Goal: Information Seeking & Learning: Learn about a topic

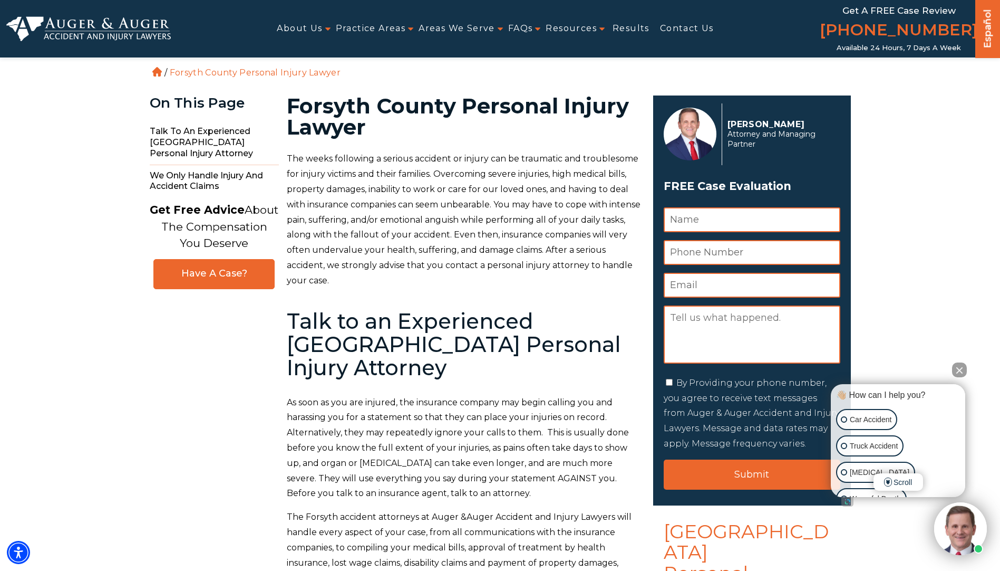
click at [958, 365] on button "Close Intaker Chat Widget" at bounding box center [959, 369] width 15 height 15
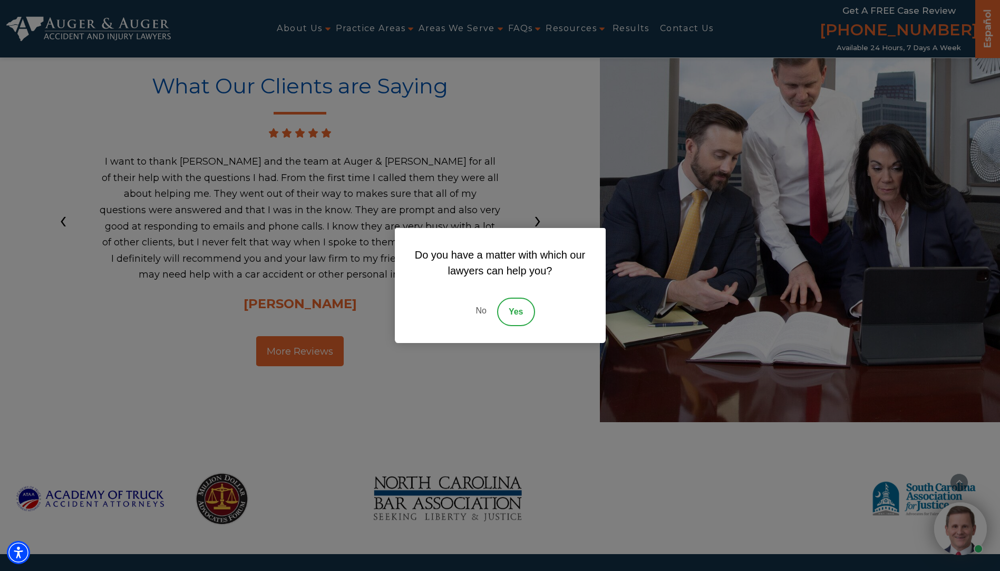
scroll to position [2267, 0]
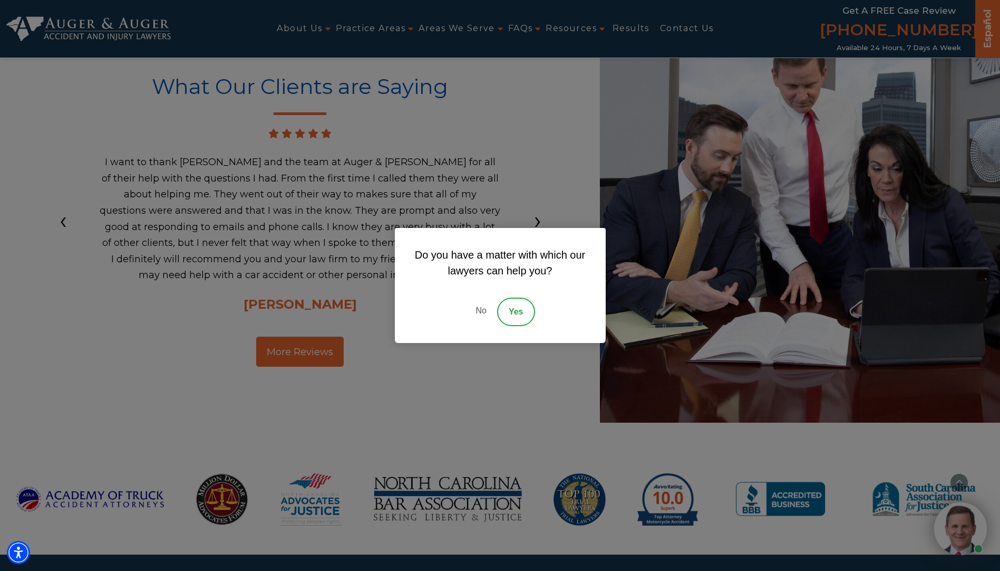
click at [471, 316] on link "No" at bounding box center [481, 311] width 32 height 28
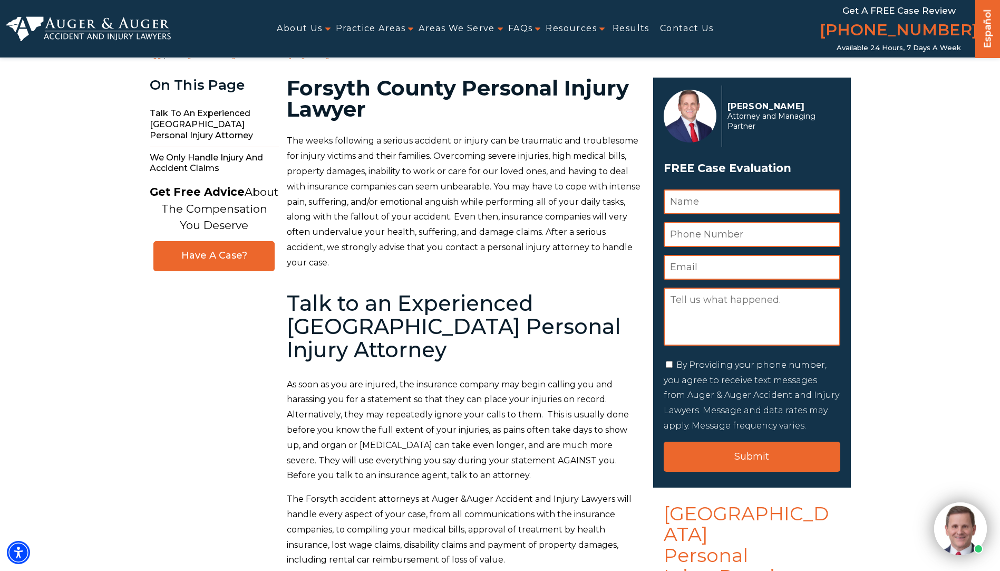
scroll to position [0, 0]
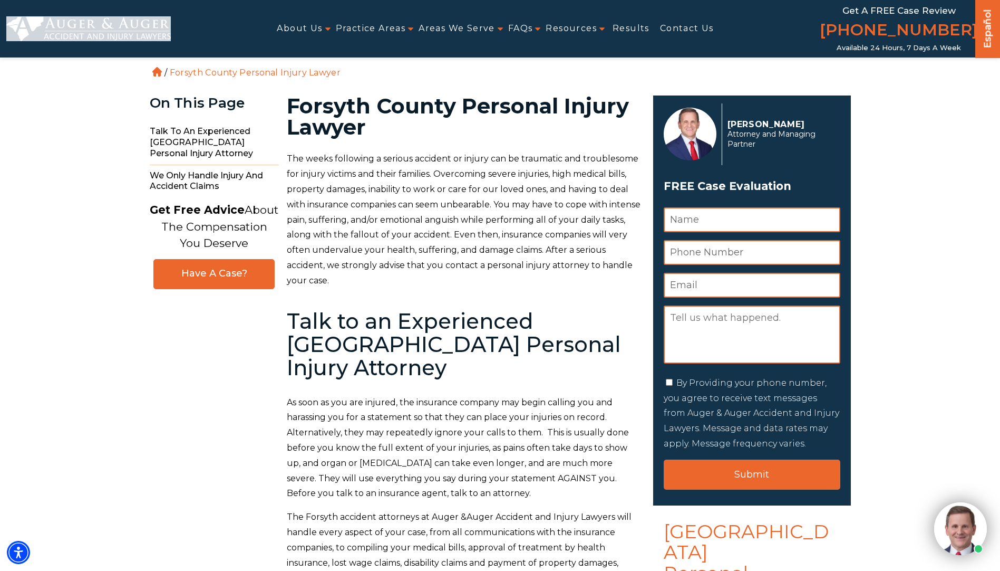
drag, startPoint x: 181, startPoint y: 40, endPoint x: 51, endPoint y: 23, distance: 131.3
click at [51, 23] on div "About Us Attorneys Herbert Auger Arlene Auger Hunter Gillespie Madison McLawhor…" at bounding box center [500, 28] width 988 height 57
copy div
drag, startPoint x: 837, startPoint y: 29, endPoint x: 958, endPoint y: 27, distance: 120.8
click at [958, 27] on div "Get a FREE Case Review (855) 969-5730 Hablamos Español Español Available 24 Hou…" at bounding box center [899, 28] width 153 height 57
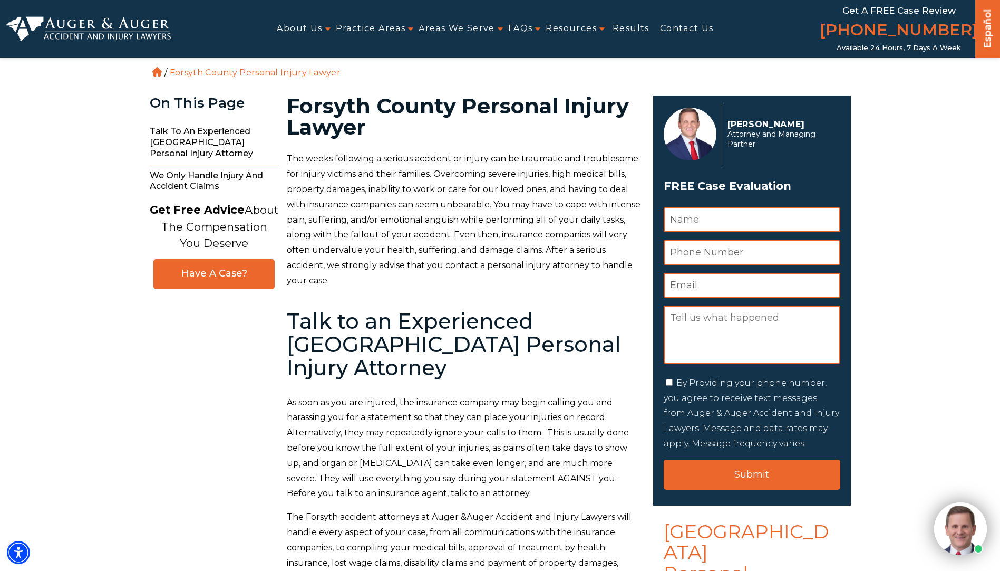
drag, startPoint x: 958, startPoint y: 27, endPoint x: 953, endPoint y: 119, distance: 91.3
drag, startPoint x: 838, startPoint y: 8, endPoint x: 958, endPoint y: 26, distance: 121.5
click at [958, 26] on div "Get a FREE Case Review (855) 969-5730 Hablamos Español Español Available 24 Hou…" at bounding box center [899, 28] width 153 height 57
copy div "Get a FREE Case Review (855) 969-5730"
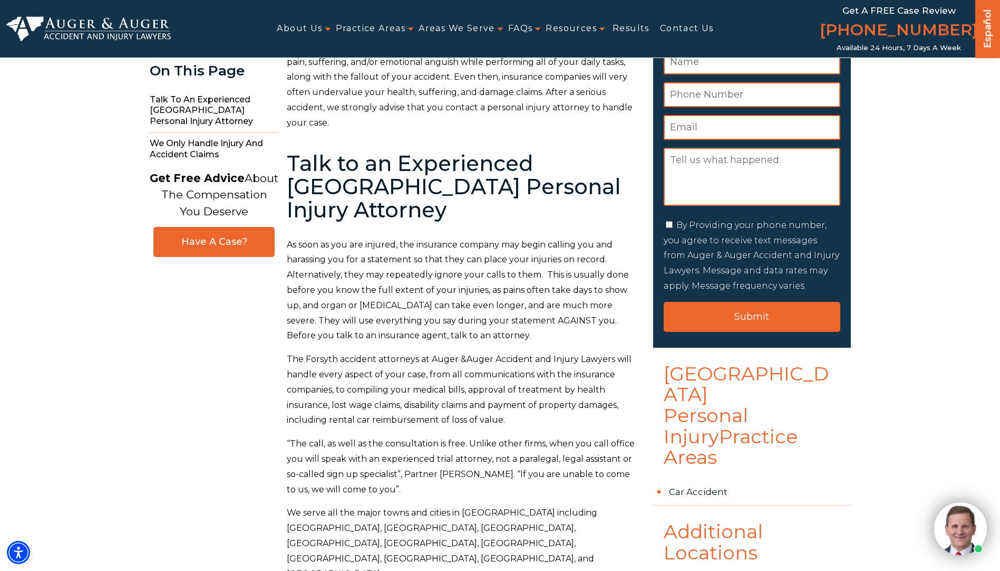
scroll to position [158, 0]
click at [606, 454] on p "“The call, as well as the consultation is free. Unlike other firms, when you ca…" at bounding box center [464, 466] width 354 height 61
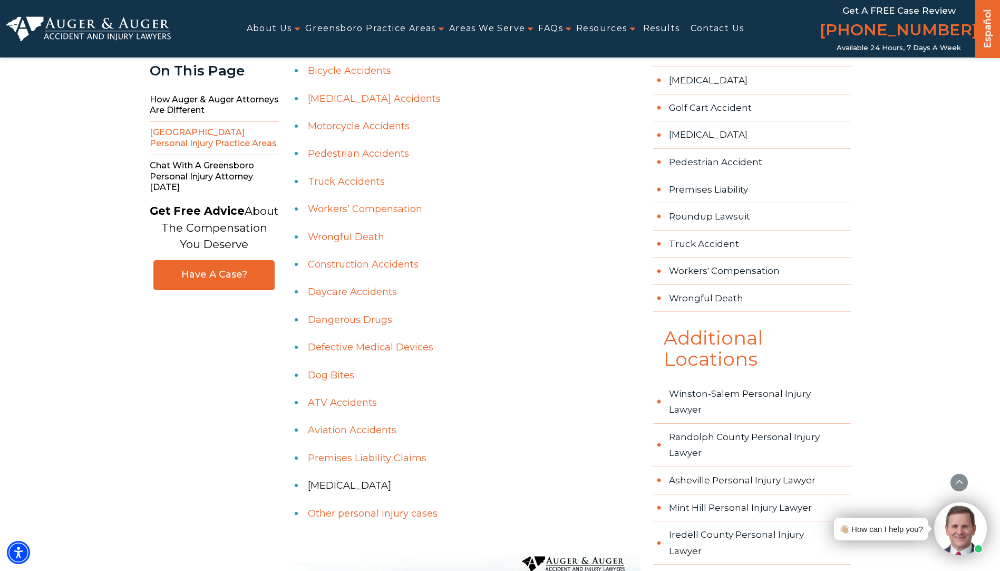
scroll to position [844, 0]
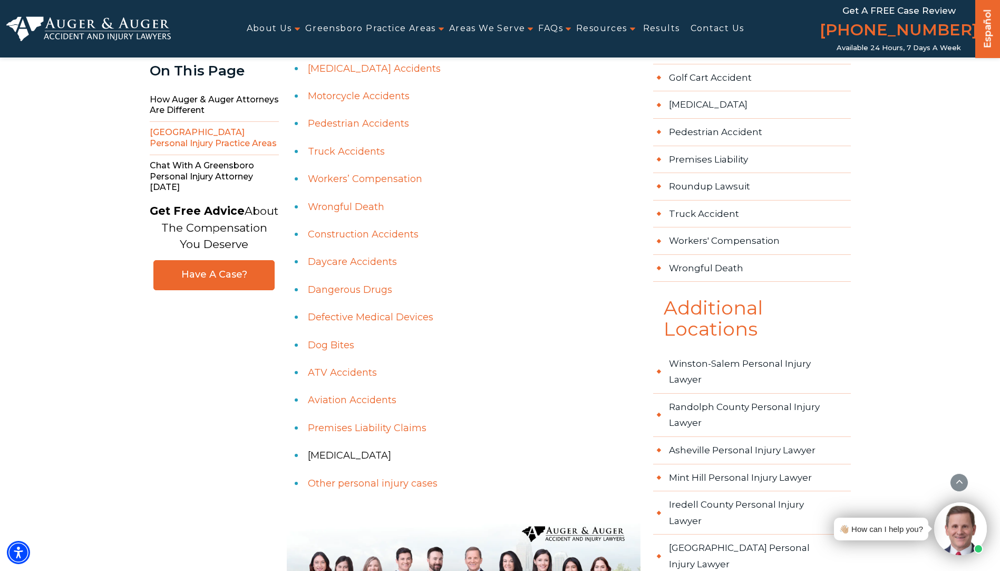
click at [424, 477] on link "Other personal injury cases" at bounding box center [373, 483] width 130 height 12
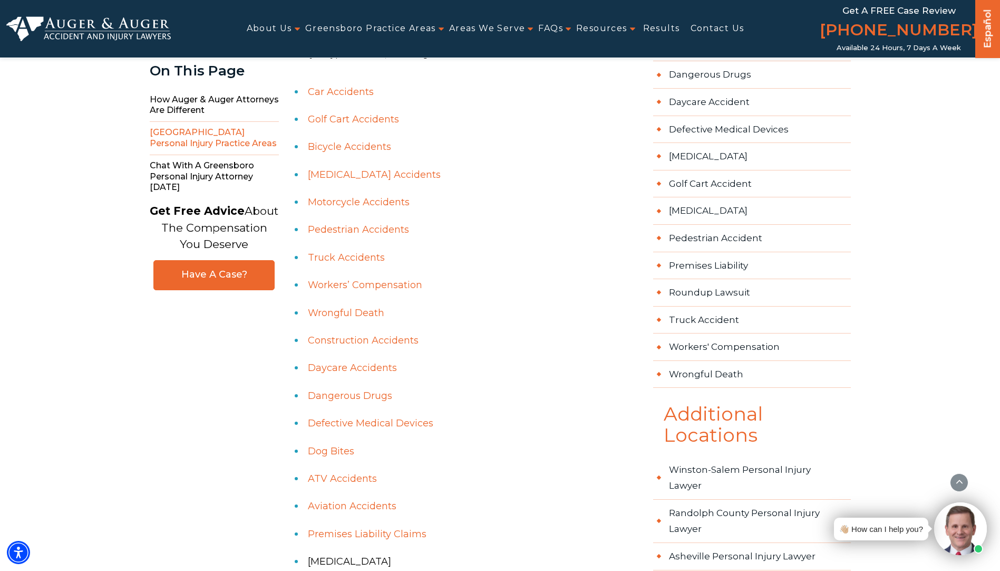
scroll to position [738, 0]
